Goal: Task Accomplishment & Management: Use online tool/utility

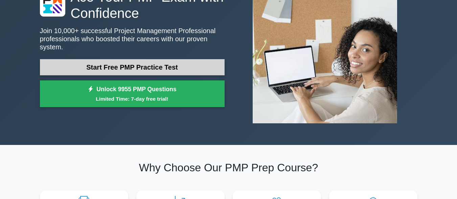
click at [149, 61] on link "Start Free PMP Practice Test" at bounding box center [132, 67] width 185 height 16
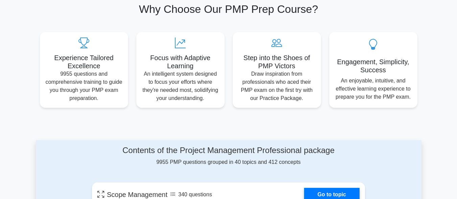
scroll to position [226, 0]
